Goal: Task Accomplishment & Management: Manage account settings

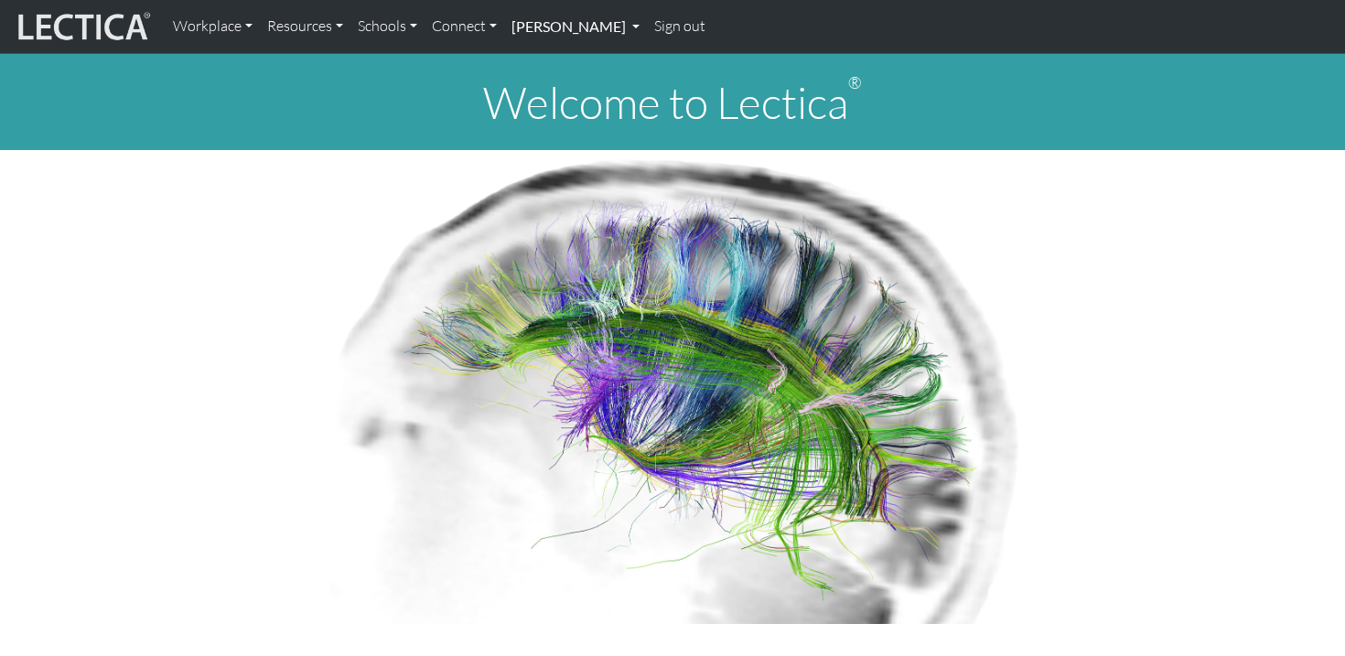
click at [572, 36] on link "[PERSON_NAME]" at bounding box center [575, 26] width 143 height 38
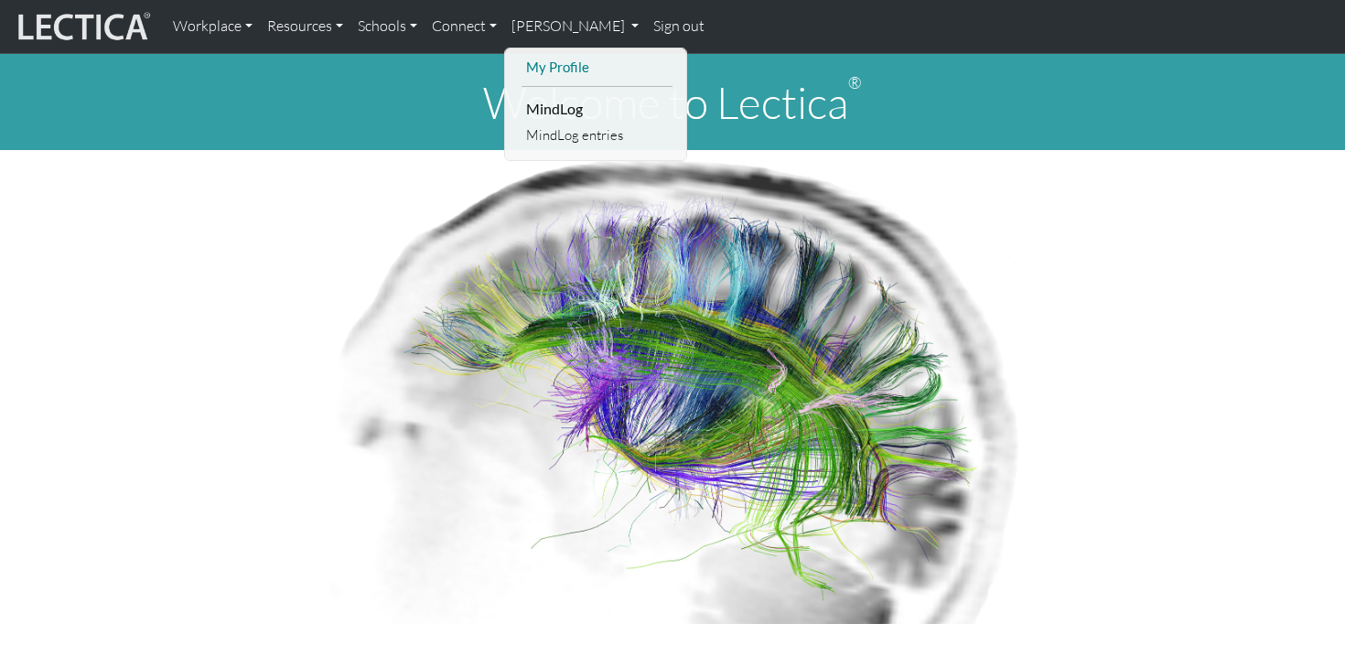
click at [564, 64] on link "My Profile" at bounding box center [596, 67] width 151 height 23
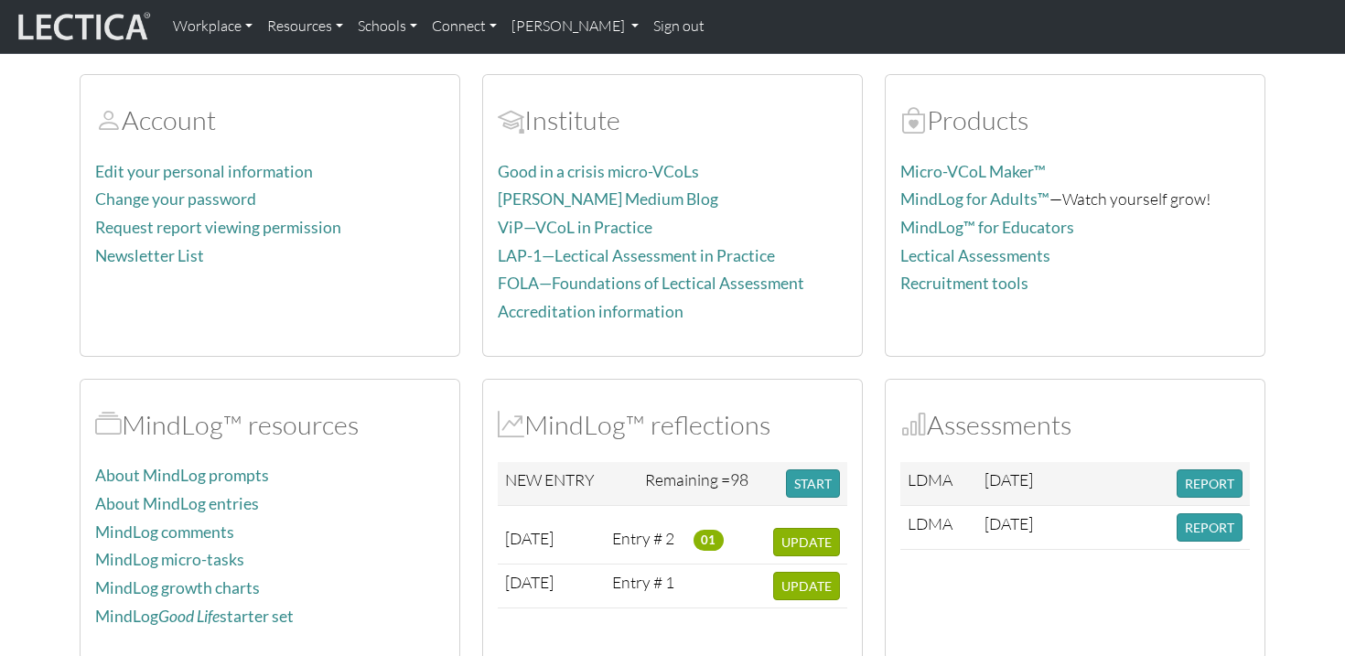
scroll to position [183, 0]
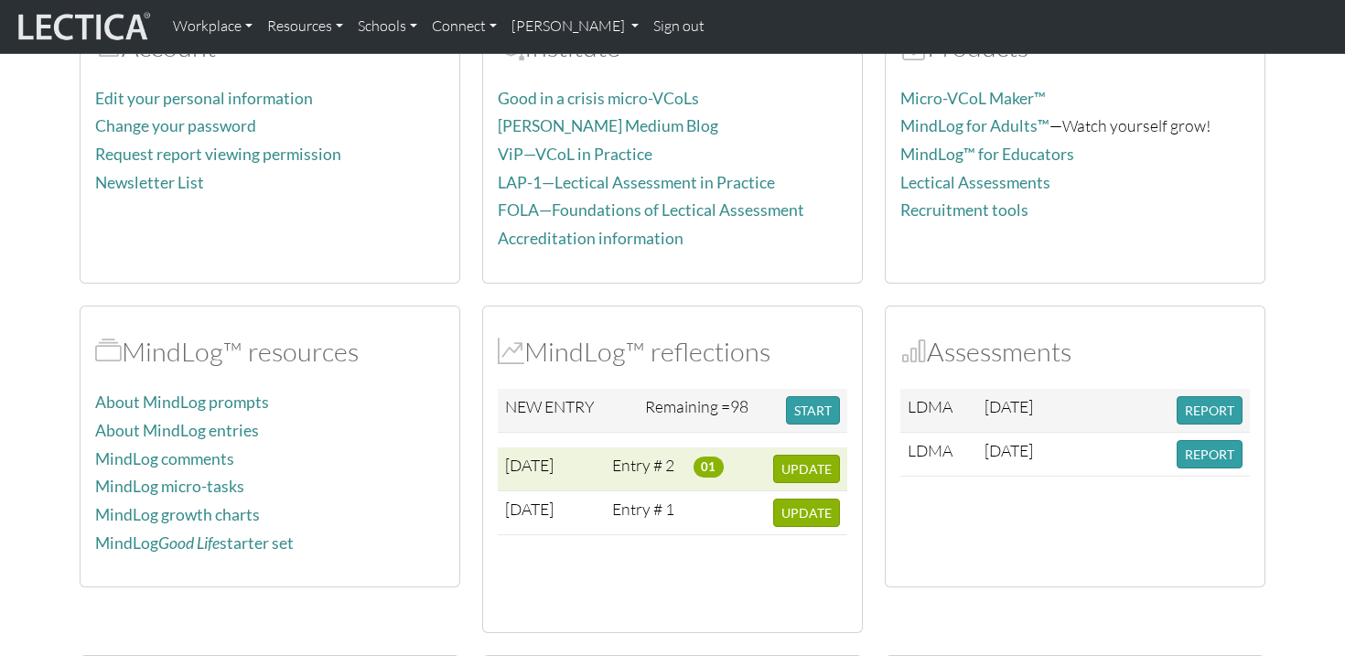
click at [553, 460] on span "2025-10-04" at bounding box center [529, 465] width 48 height 20
click at [675, 464] on td "Entry # 2" at bounding box center [645, 469] width 81 height 44
click at [699, 467] on span "01" at bounding box center [708, 466] width 30 height 20
click at [788, 476] on span "UPDATE" at bounding box center [806, 469] width 50 height 16
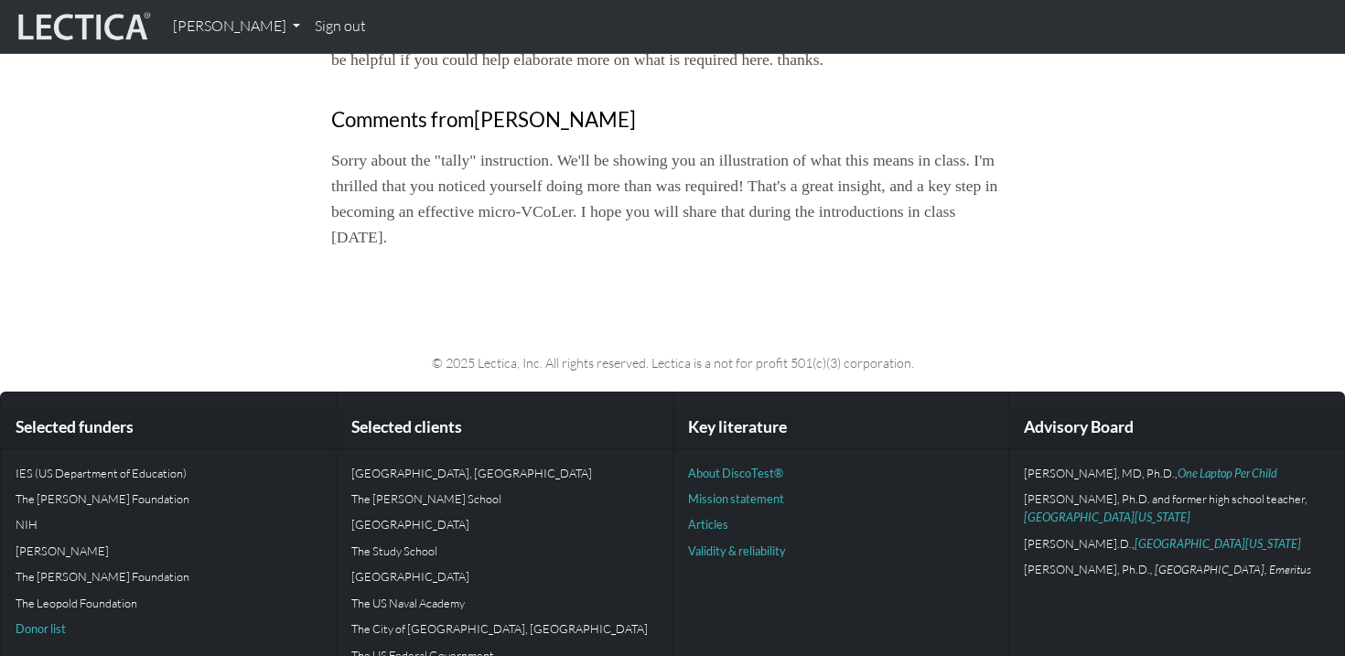
scroll to position [1501, 0]
